Goal: Find specific page/section: Find specific page/section

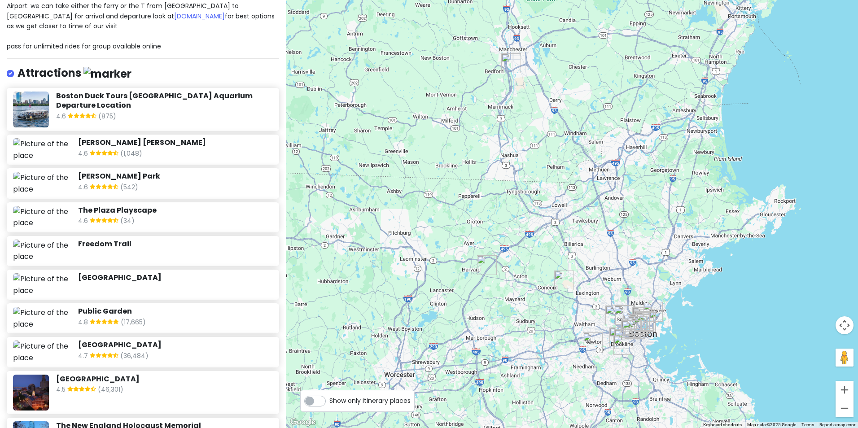
scroll to position [45, 0]
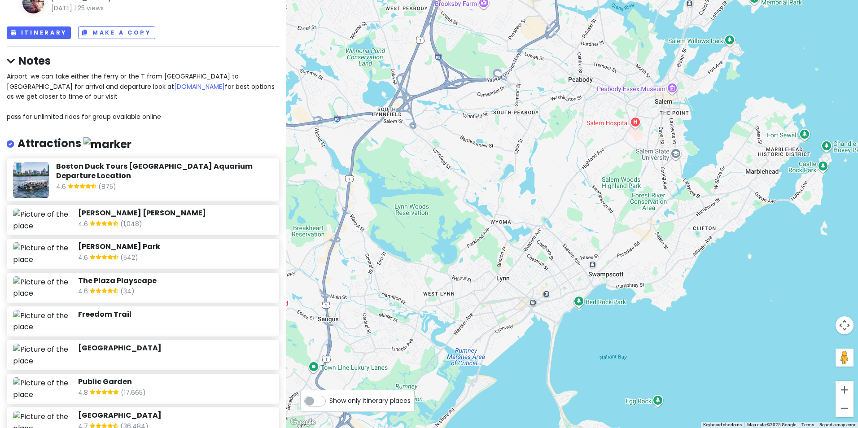
drag, startPoint x: 493, startPoint y: 363, endPoint x: 428, endPoint y: 212, distance: 164.4
click at [426, 225] on div at bounding box center [572, 214] width 572 height 428
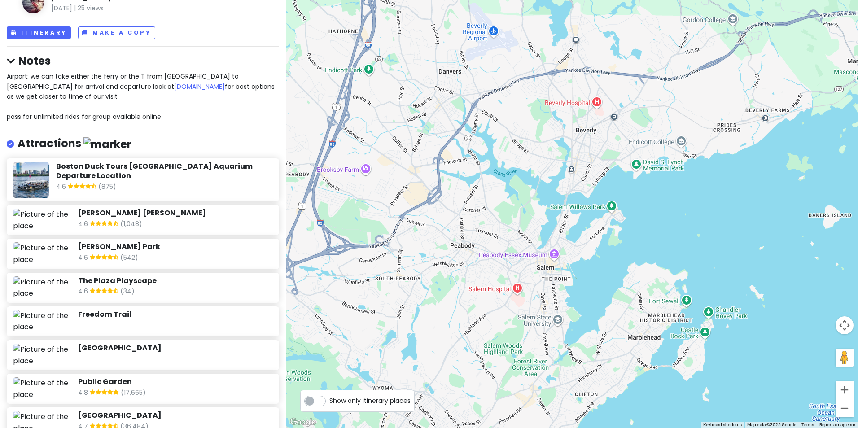
drag, startPoint x: 496, startPoint y: 59, endPoint x: 379, endPoint y: 218, distance: 197.6
click at [379, 218] on div at bounding box center [572, 214] width 572 height 428
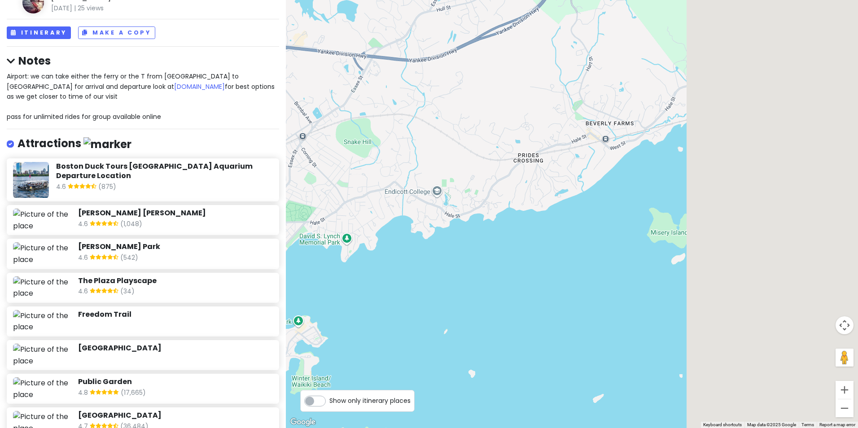
drag, startPoint x: 652, startPoint y: 139, endPoint x: 282, endPoint y: 292, distance: 400.1
click at [282, 292] on div "POD 2025 fall field trip [PERSON_NAME] [DATE] | 25 views Itinerary Make a Copy …" at bounding box center [429, 214] width 858 height 428
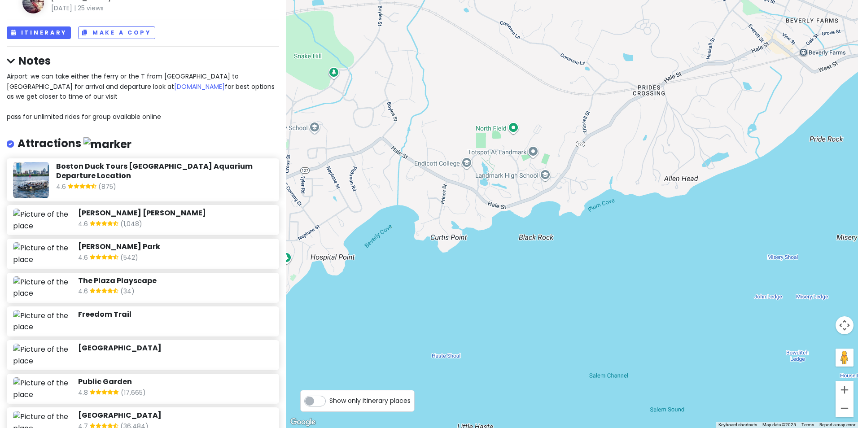
drag, startPoint x: 403, startPoint y: 253, endPoint x: 445, endPoint y: 262, distance: 42.3
click at [445, 262] on div at bounding box center [572, 214] width 572 height 428
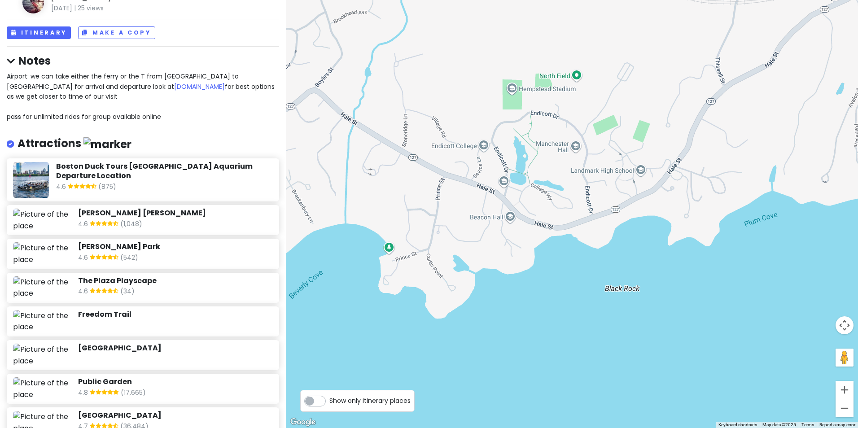
drag, startPoint x: 504, startPoint y: 195, endPoint x: 490, endPoint y: 276, distance: 81.9
click at [490, 276] on div at bounding box center [572, 214] width 572 height 428
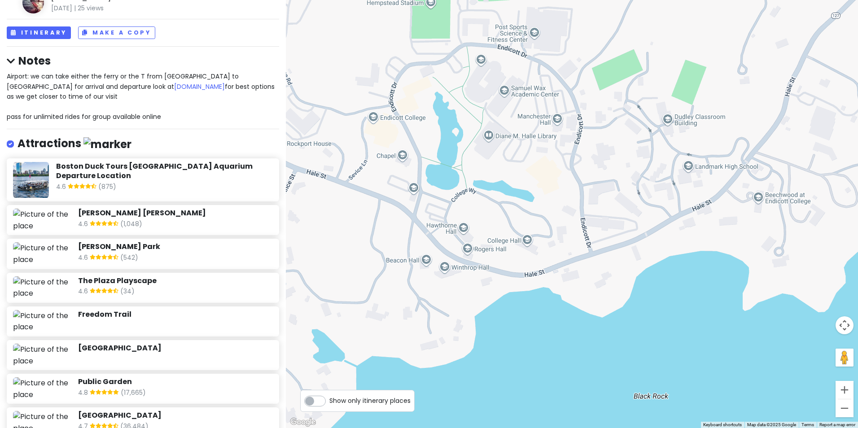
drag, startPoint x: 555, startPoint y: 232, endPoint x: 520, endPoint y: 299, distance: 75.9
click at [520, 299] on div at bounding box center [572, 214] width 572 height 428
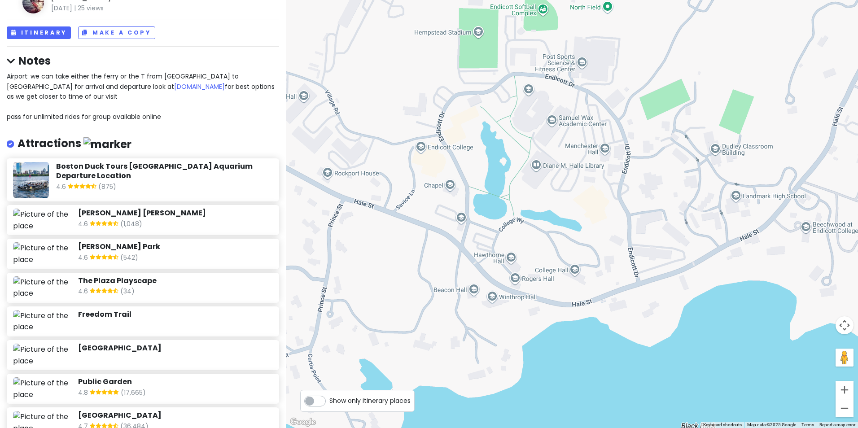
drag, startPoint x: 517, startPoint y: 192, endPoint x: 621, endPoint y: 256, distance: 122.0
click at [568, 224] on div at bounding box center [572, 214] width 572 height 428
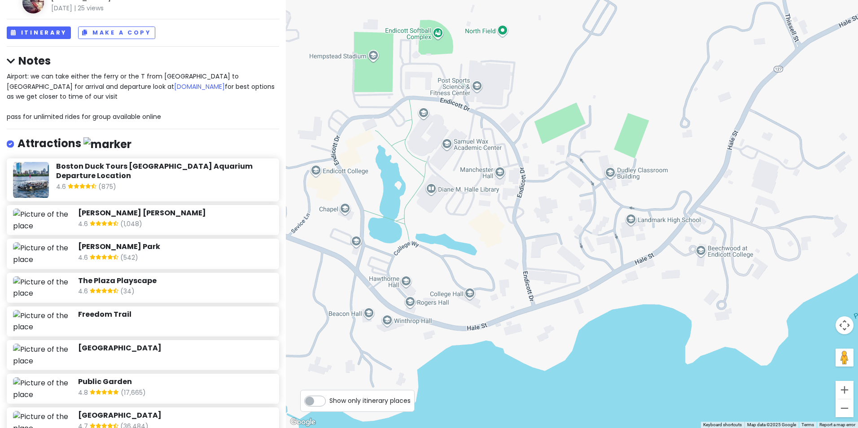
drag, startPoint x: 765, startPoint y: 279, endPoint x: 659, endPoint y: 302, distance: 107.9
click at [659, 302] on div at bounding box center [572, 214] width 572 height 428
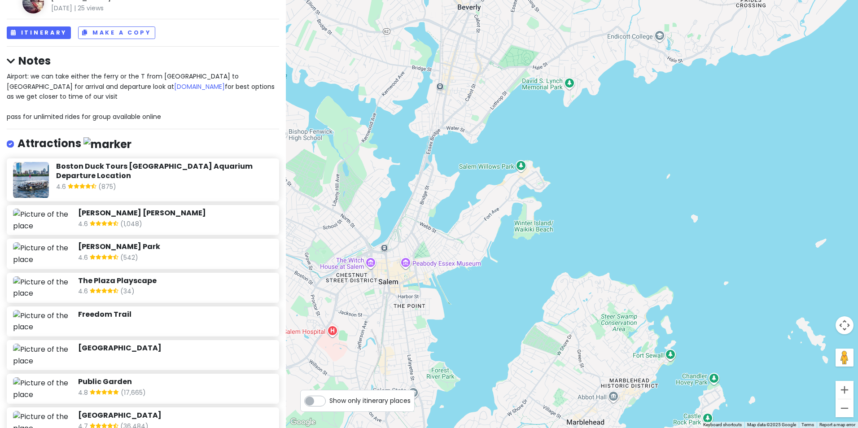
drag, startPoint x: 410, startPoint y: 144, endPoint x: 688, endPoint y: 97, distance: 282.5
click at [688, 97] on div at bounding box center [572, 214] width 572 height 428
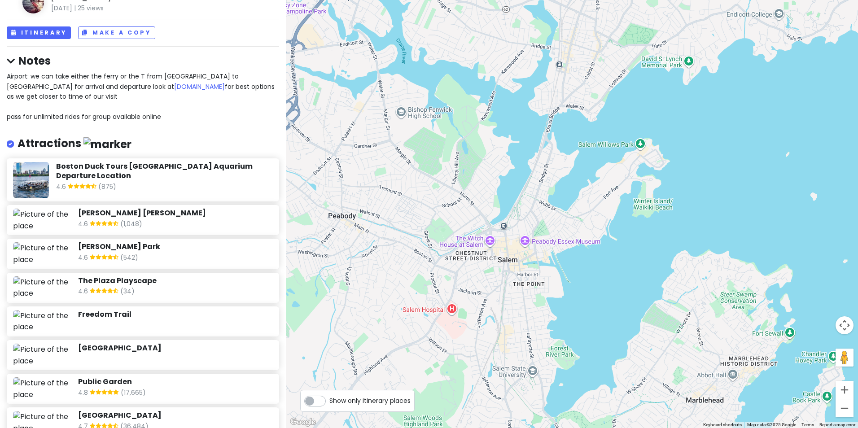
drag, startPoint x: 456, startPoint y: 165, endPoint x: 564, endPoint y: 146, distance: 109.8
click at [564, 146] on div at bounding box center [572, 214] width 572 height 428
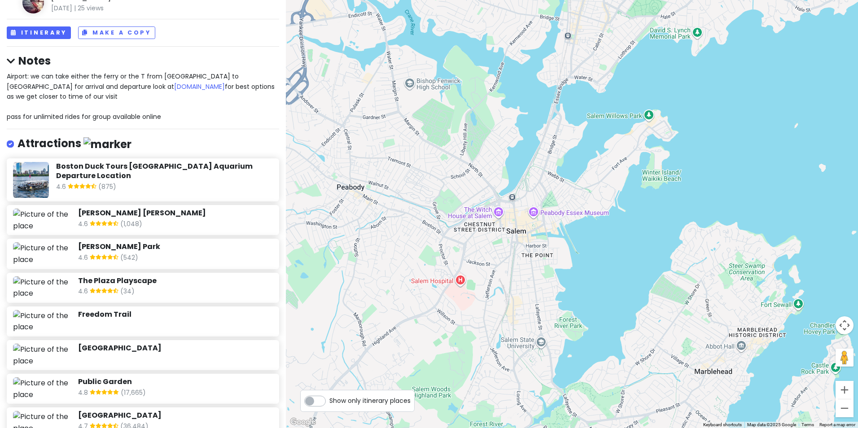
drag, startPoint x: 408, startPoint y: 224, endPoint x: 446, endPoint y: 9, distance: 218.6
click at [441, 17] on div at bounding box center [572, 214] width 572 height 428
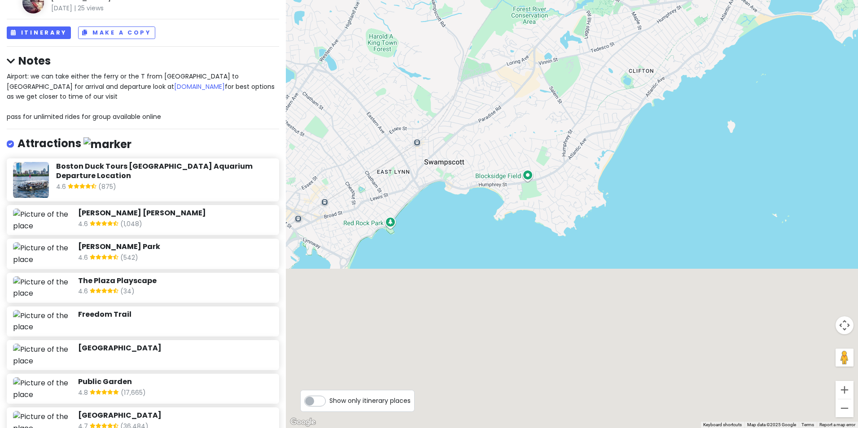
drag, startPoint x: 429, startPoint y: 190, endPoint x: 448, endPoint y: -33, distance: 224.2
click at [448, 0] on html "POD 2025 fall field trip [PERSON_NAME] [DATE] | 25 views Itinerary Make a Copy …" at bounding box center [429, 214] width 858 height 428
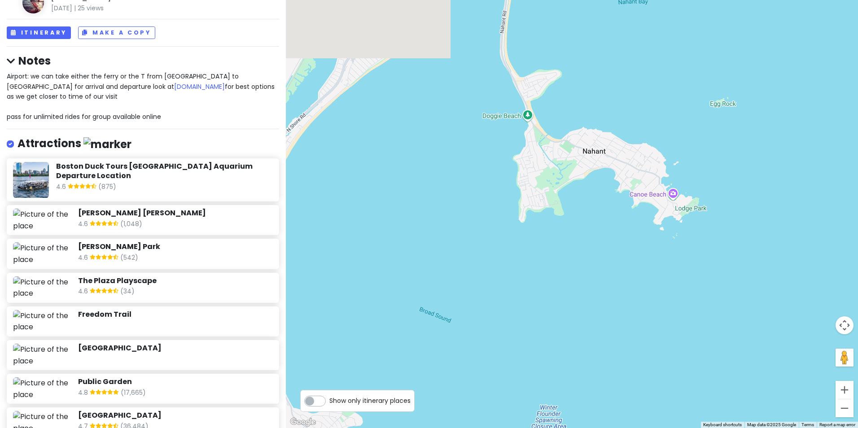
drag, startPoint x: 453, startPoint y: 119, endPoint x: 612, endPoint y: 378, distance: 304.0
click at [603, 391] on div at bounding box center [572, 214] width 572 height 428
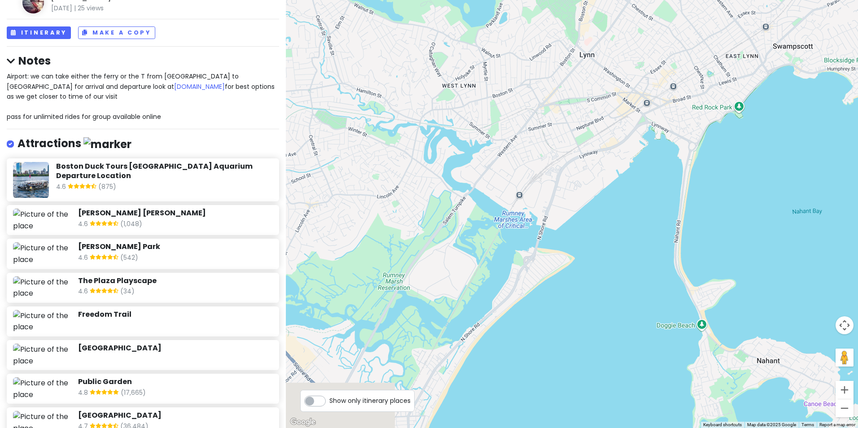
drag, startPoint x: 488, startPoint y: 105, endPoint x: 477, endPoint y: 17, distance: 88.7
click at [477, 17] on div at bounding box center [572, 214] width 572 height 428
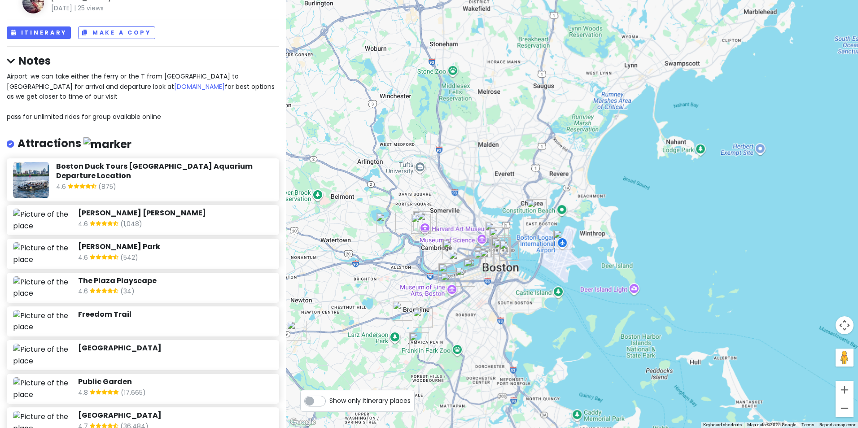
drag, startPoint x: 375, startPoint y: 161, endPoint x: 529, endPoint y: 175, distance: 155.1
click at [530, 176] on div at bounding box center [572, 214] width 572 height 428
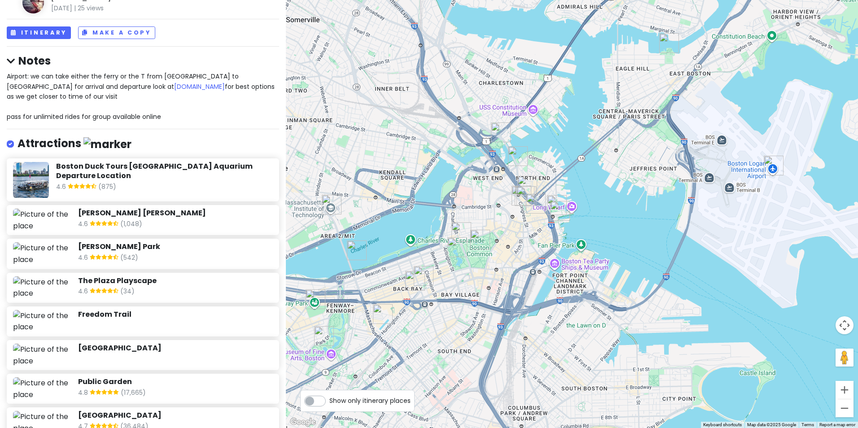
drag, startPoint x: 463, startPoint y: 217, endPoint x: 458, endPoint y: 96, distance: 121.7
click at [458, 96] on div at bounding box center [572, 214] width 572 height 428
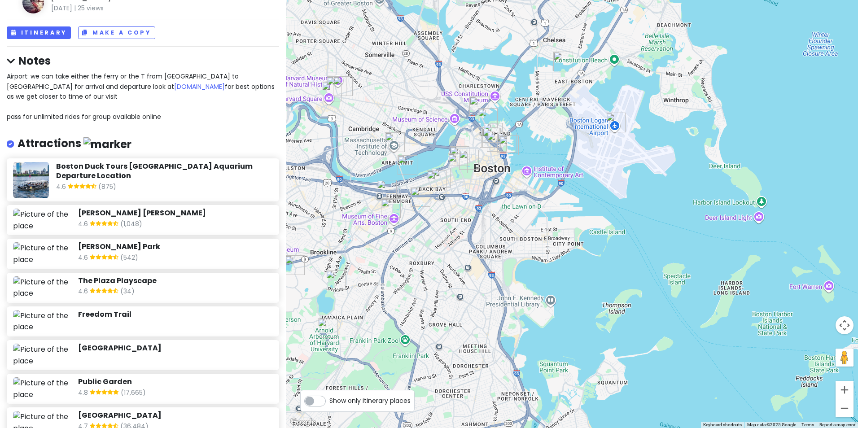
click at [345, 406] on span "Show only itinerary places" at bounding box center [369, 401] width 81 height 10
click at [335, 399] on input "Show only itinerary places" at bounding box center [332, 396] width 6 height 6
checkbox input "true"
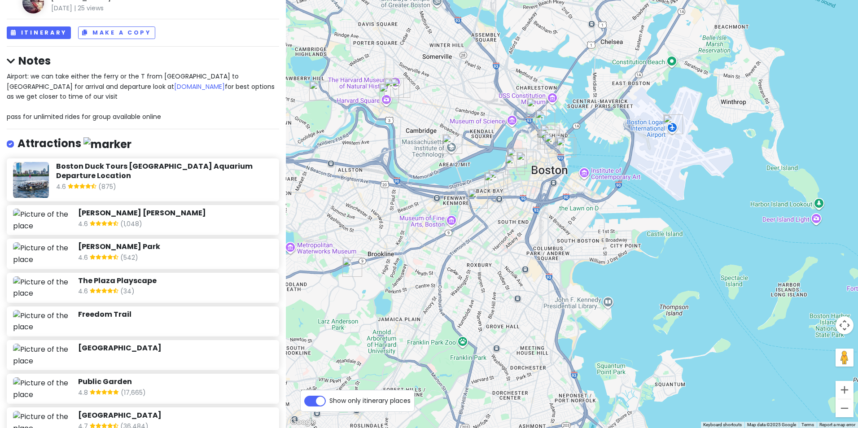
drag, startPoint x: 413, startPoint y: 241, endPoint x: 471, endPoint y: 245, distance: 58.0
click at [471, 245] on div at bounding box center [572, 214] width 572 height 428
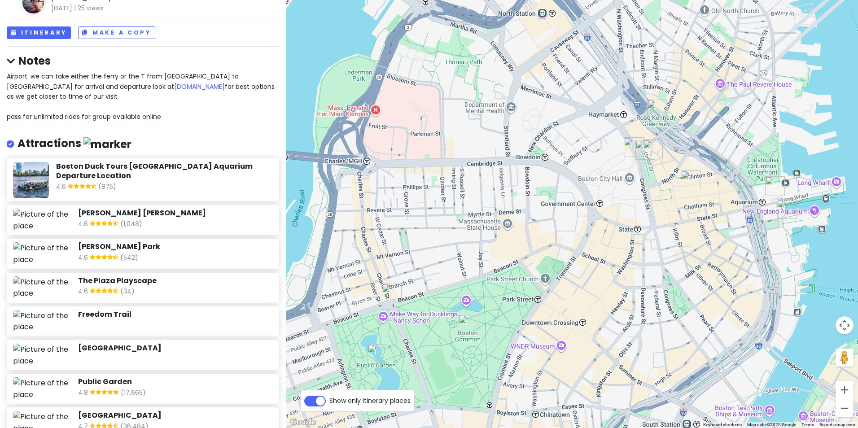
drag, startPoint x: 704, startPoint y: 128, endPoint x: 615, endPoint y: 271, distance: 167.7
click at [615, 271] on div at bounding box center [572, 214] width 572 height 428
